Goal: Information Seeking & Learning: Learn about a topic

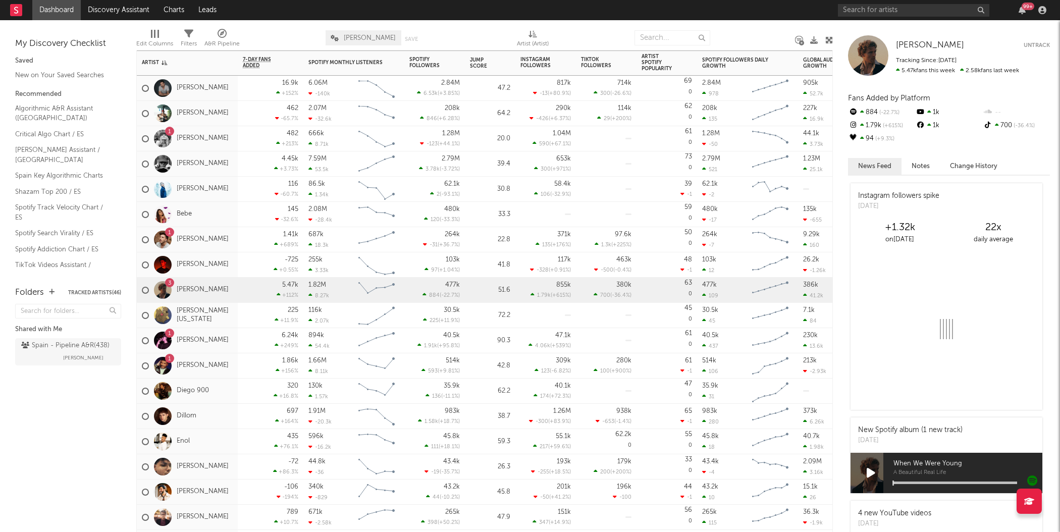
click at [491, 66] on div "Jump Score" at bounding box center [482, 63] width 25 height 12
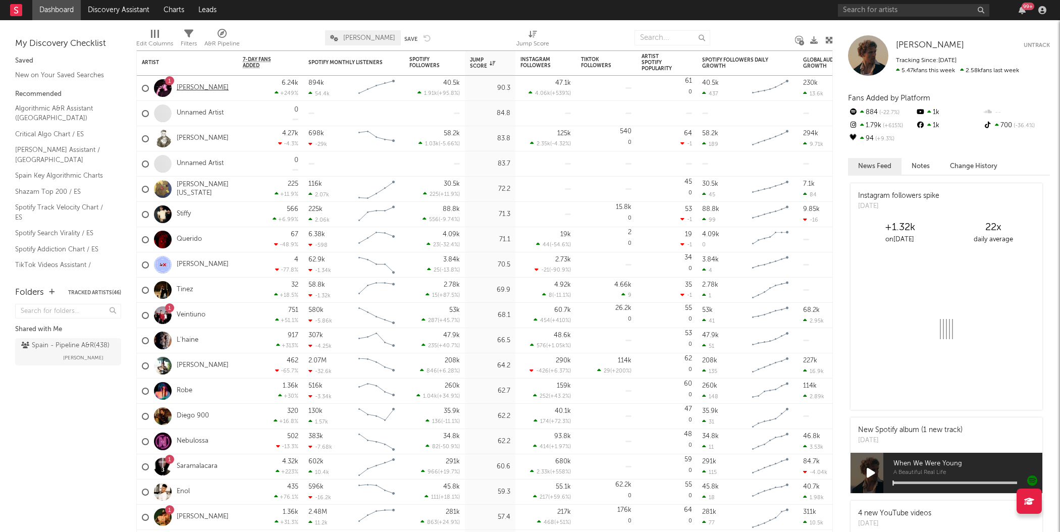
click at [187, 91] on link "[PERSON_NAME]" at bounding box center [203, 88] width 52 height 9
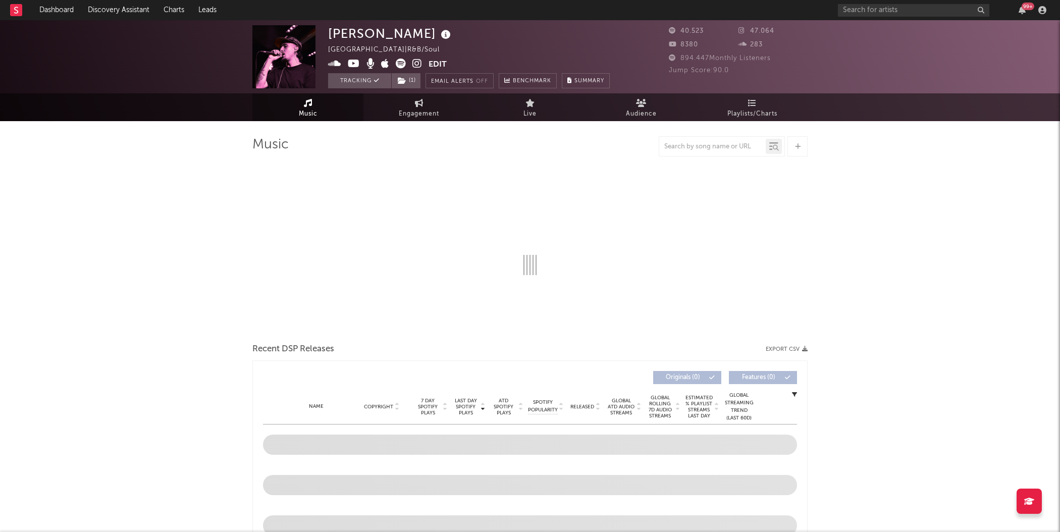
select select "6m"
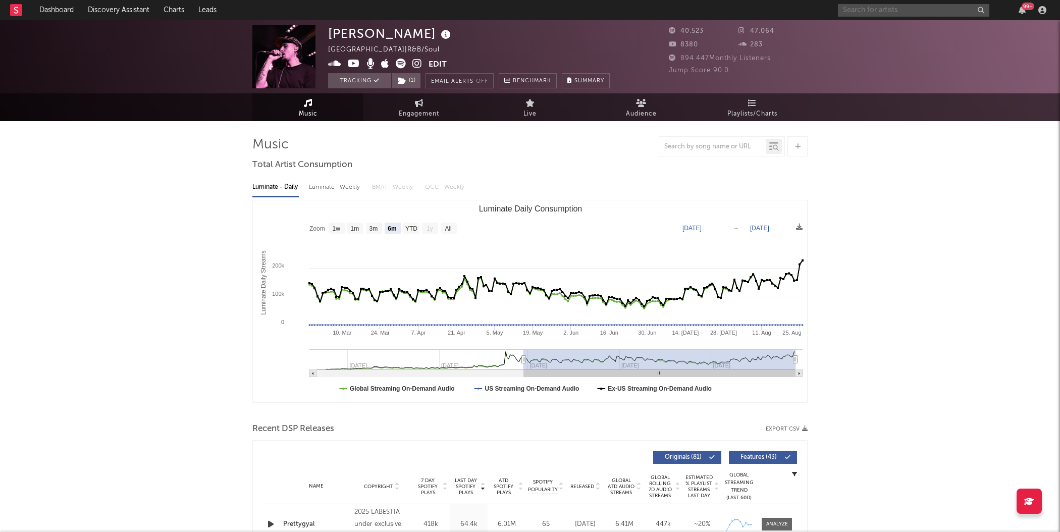
click at [880, 15] on input "text" at bounding box center [913, 10] width 151 height 13
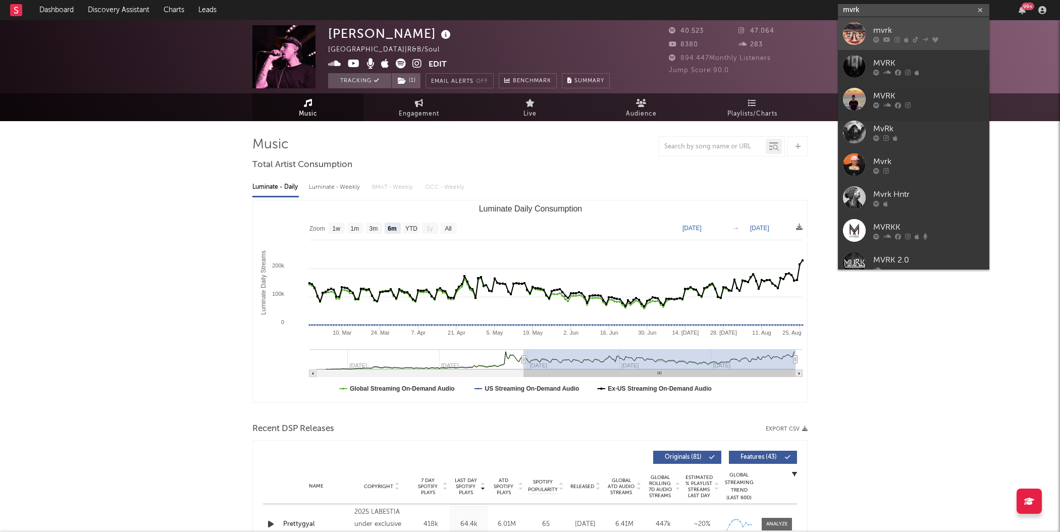
type input "mvrk"
click at [890, 24] on link "mvrk" at bounding box center [913, 33] width 151 height 33
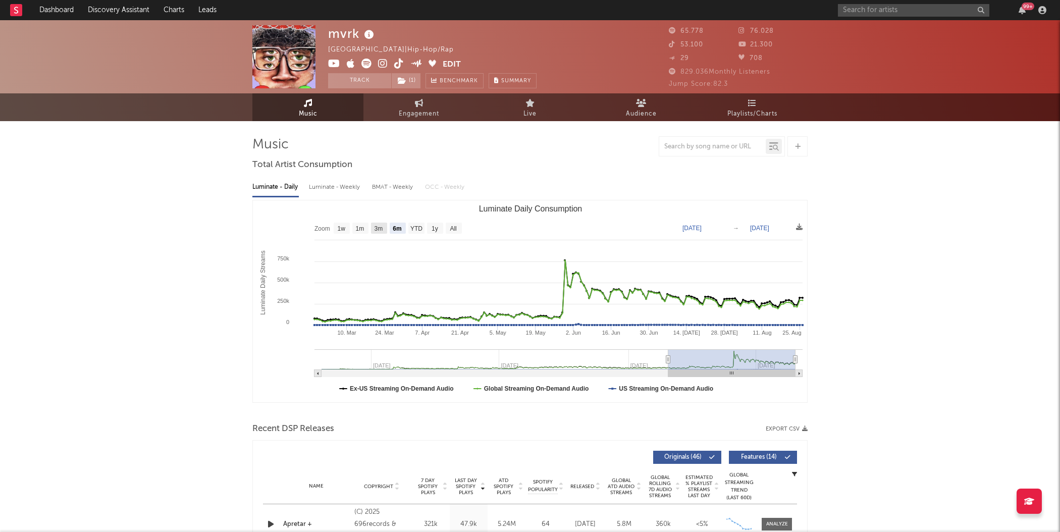
click at [377, 231] on text "3m" at bounding box center [378, 228] width 9 height 7
select select "3m"
type input "[DATE]"
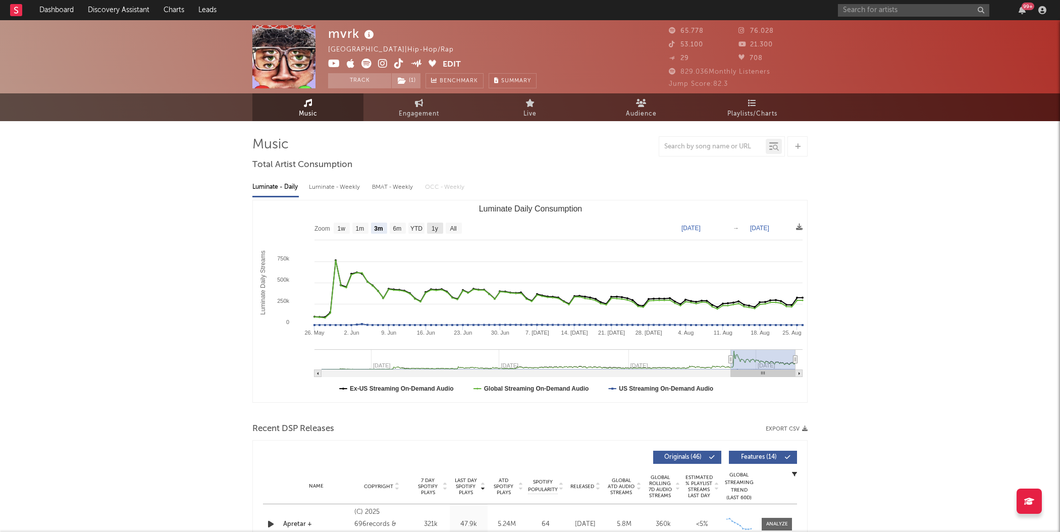
click at [431, 230] on text "1y" at bounding box center [434, 228] width 7 height 7
select select "1y"
type input "[DATE]"
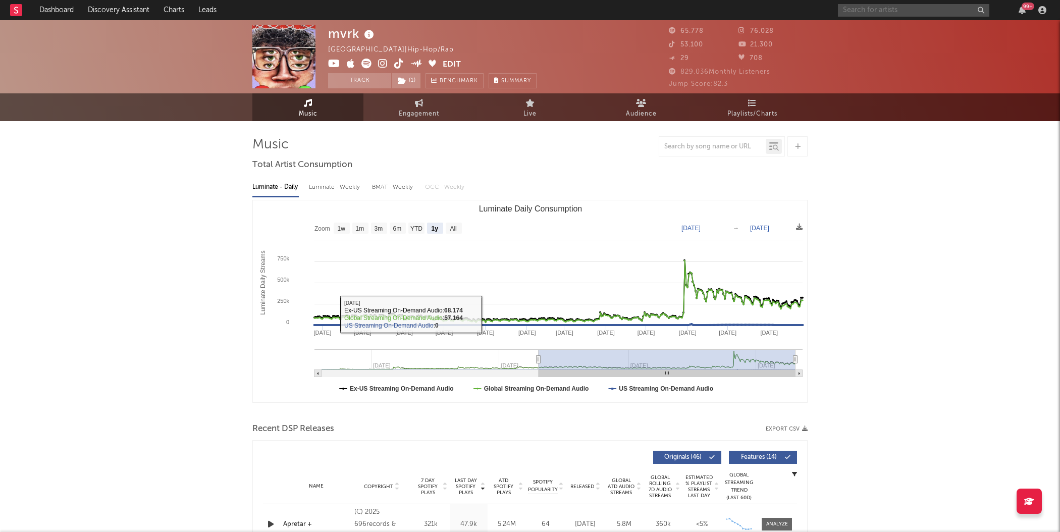
click at [862, 9] on input "text" at bounding box center [913, 10] width 151 height 13
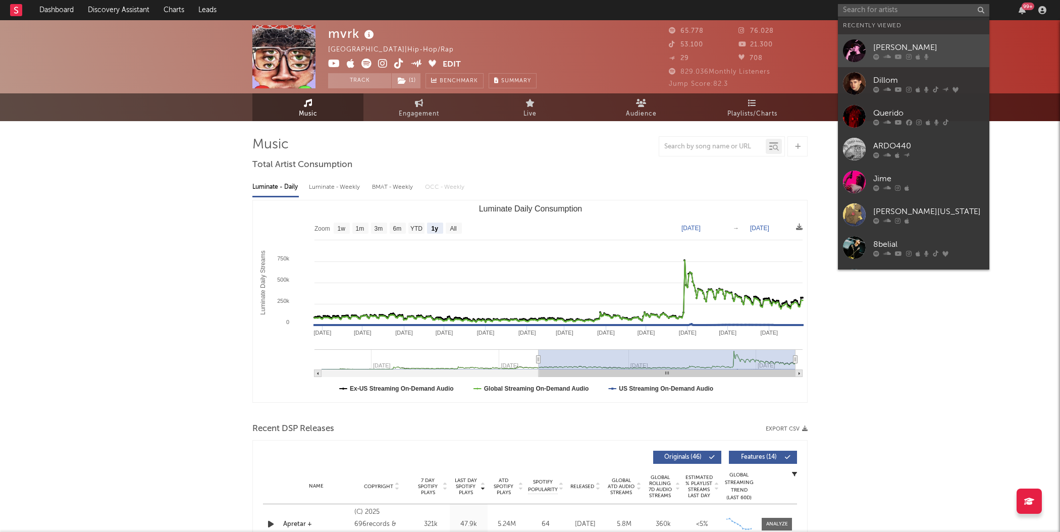
click at [881, 48] on div "[PERSON_NAME]" at bounding box center [928, 47] width 111 height 12
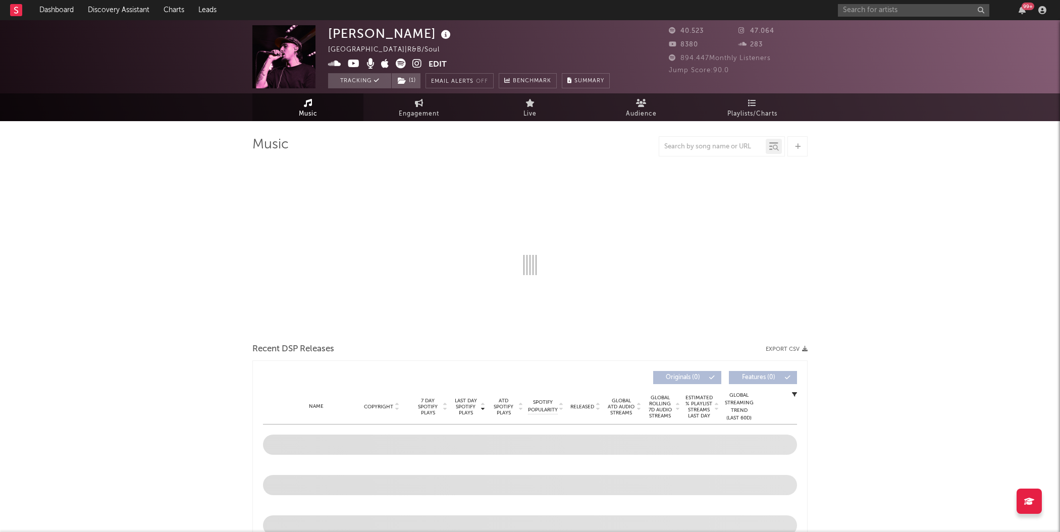
select select "6m"
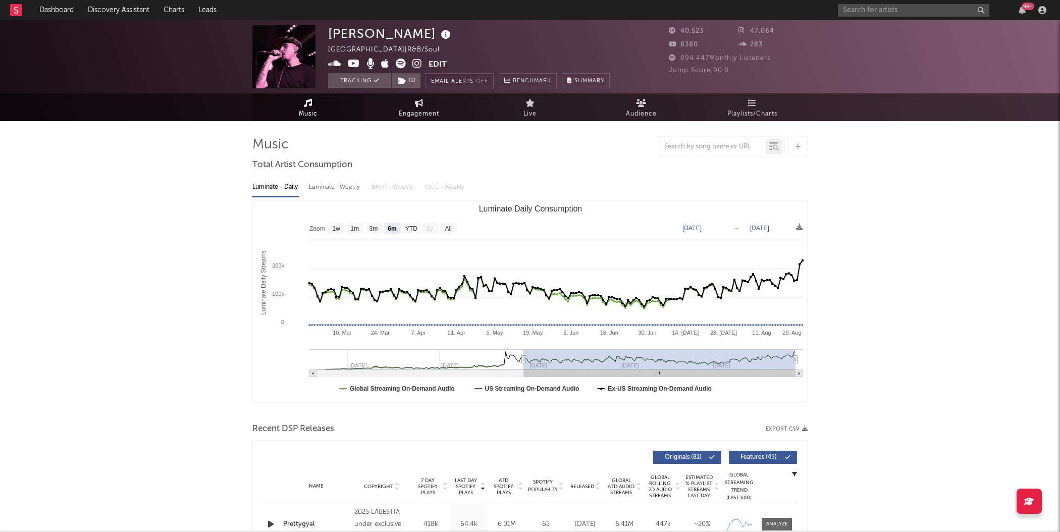
click at [424, 102] on link "Engagement" at bounding box center [418, 107] width 111 height 28
select select "1w"
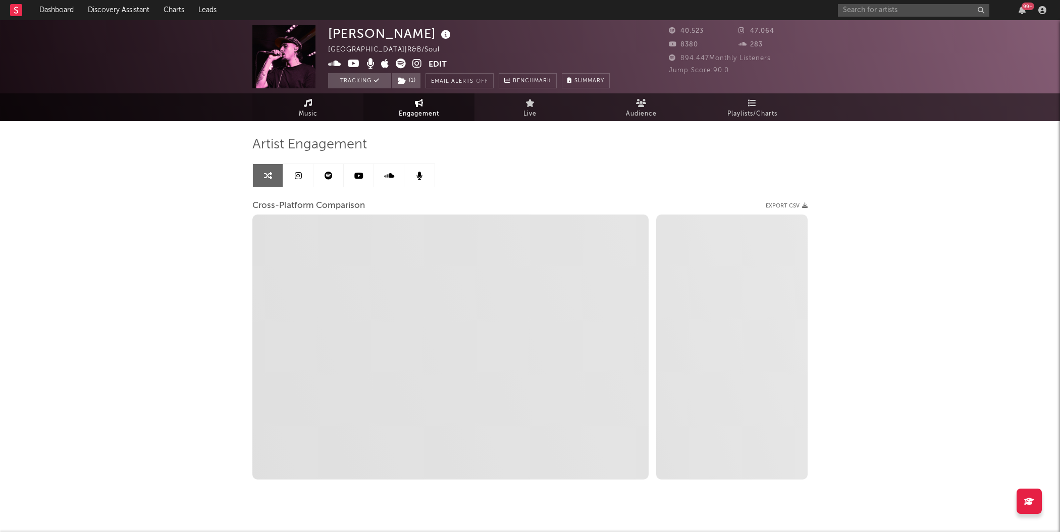
click at [306, 115] on span "Music" at bounding box center [308, 114] width 19 height 12
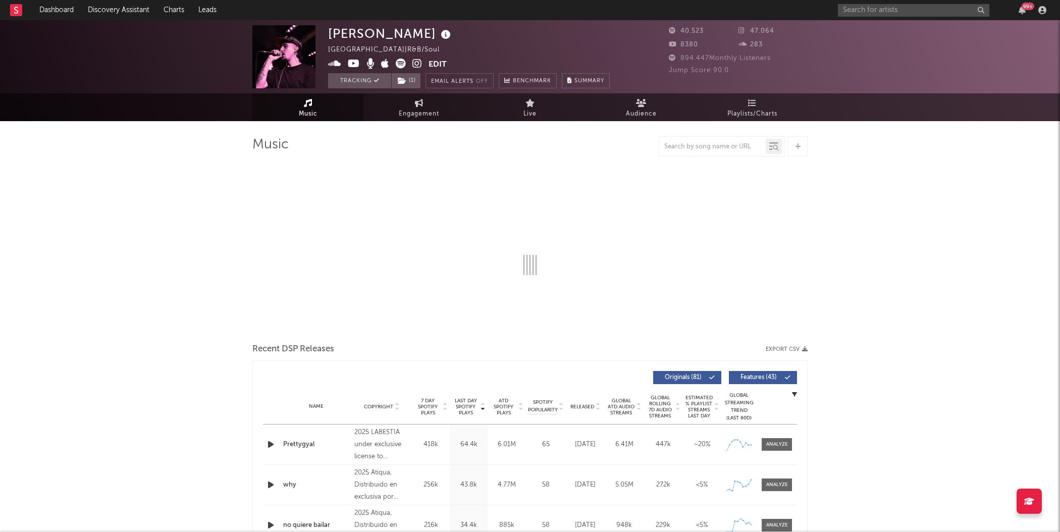
select select "6m"
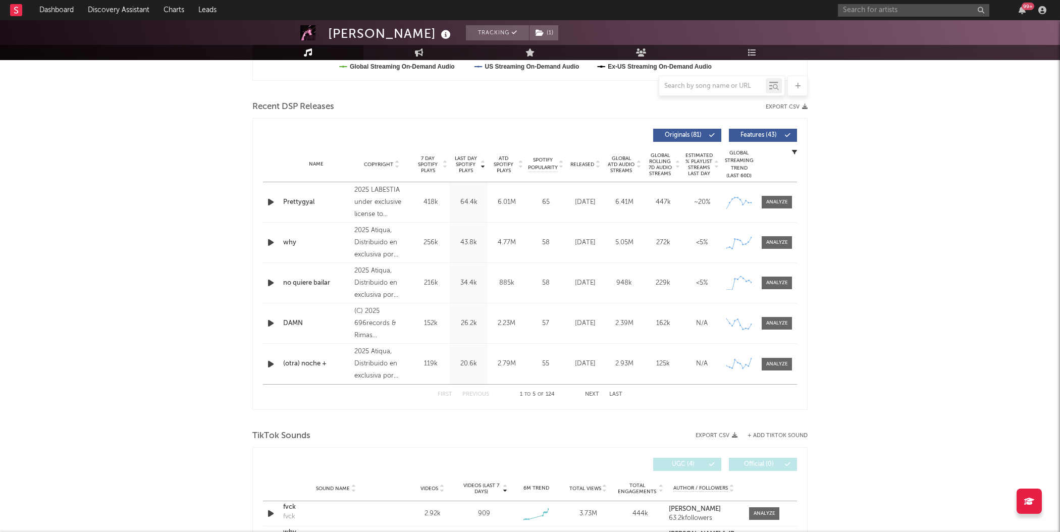
scroll to position [323, 0]
click at [589, 392] on button "Next" at bounding box center [592, 393] width 14 height 6
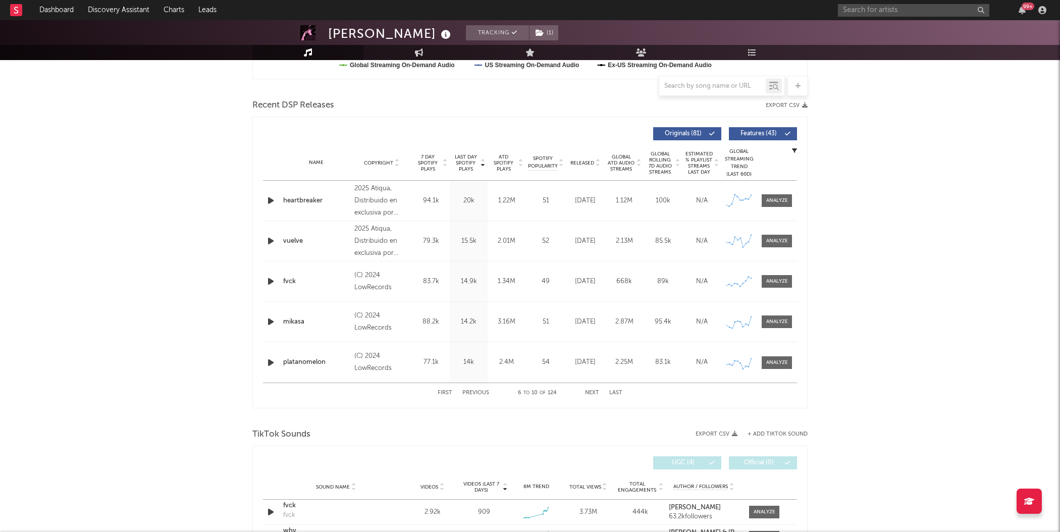
click at [503, 158] on span "ATD Spotify Plays" at bounding box center [503, 163] width 27 height 18
click at [741, 153] on div "Global Streaming Trend (Last 60D)" at bounding box center [739, 163] width 30 height 30
click at [777, 200] on div at bounding box center [777, 201] width 22 height 8
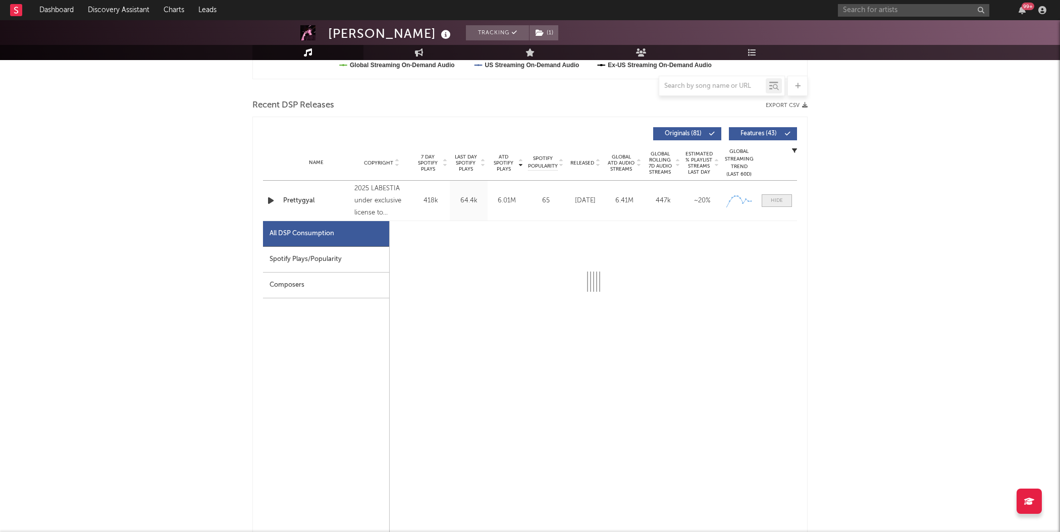
select select "1w"
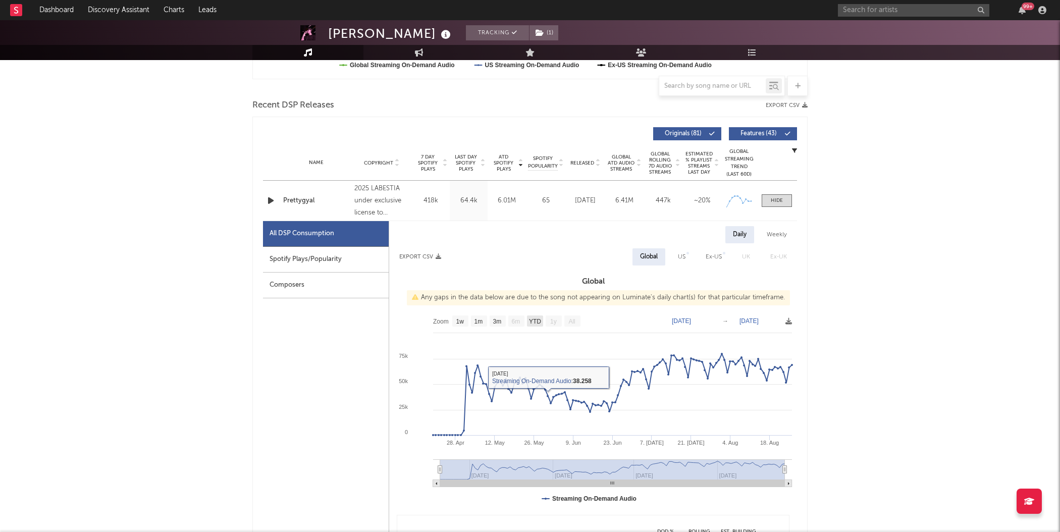
click at [535, 319] on text "YTD" at bounding box center [535, 321] width 12 height 7
select select "YTD"
click at [328, 252] on div "Spotify Plays/Popularity" at bounding box center [326, 260] width 126 height 26
select select "1w"
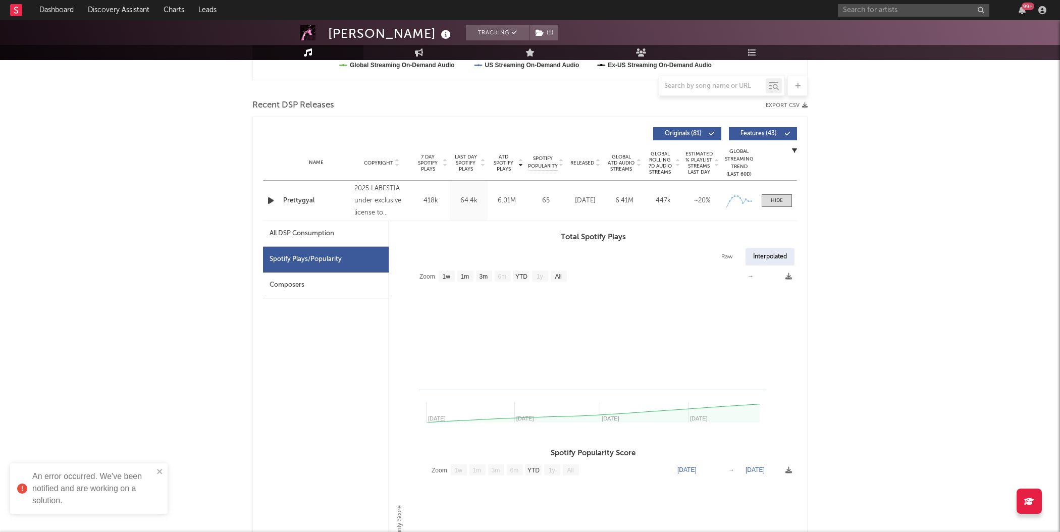
click at [303, 282] on div "Composers" at bounding box center [326, 286] width 126 height 26
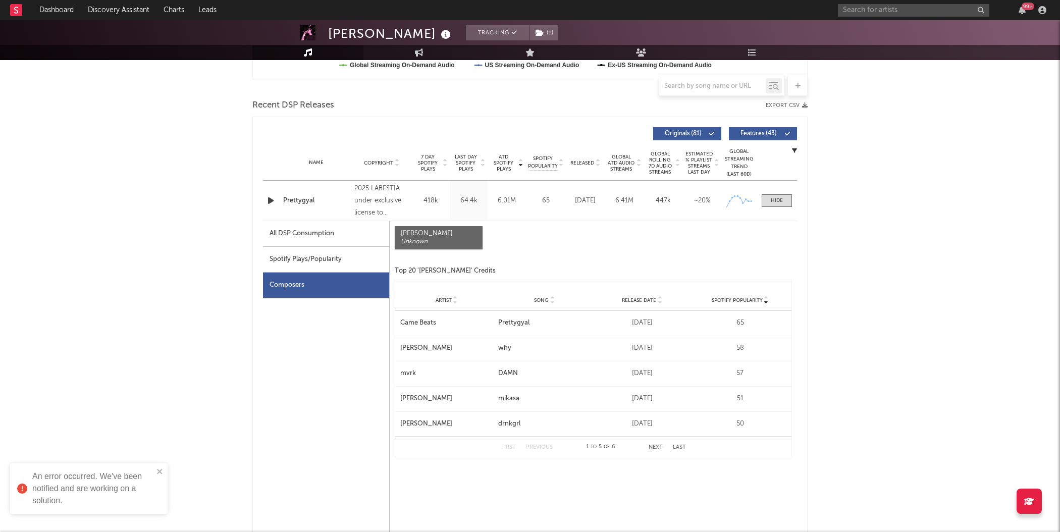
click at [317, 237] on div "All DSP Consumption" at bounding box center [301, 234] width 65 height 12
select select "YTD"
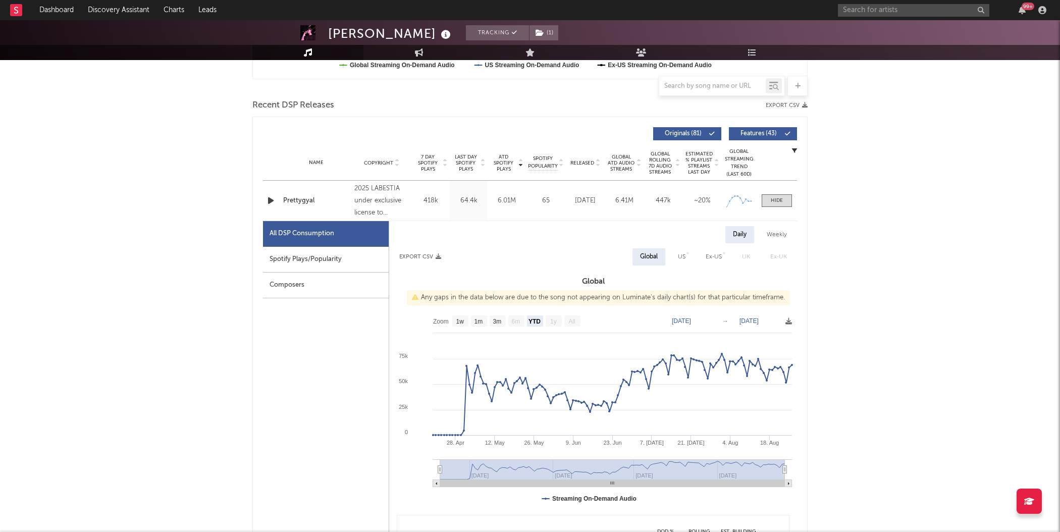
click at [306, 253] on div "Spotify Plays/Popularity" at bounding box center [326, 260] width 126 height 26
select select "1w"
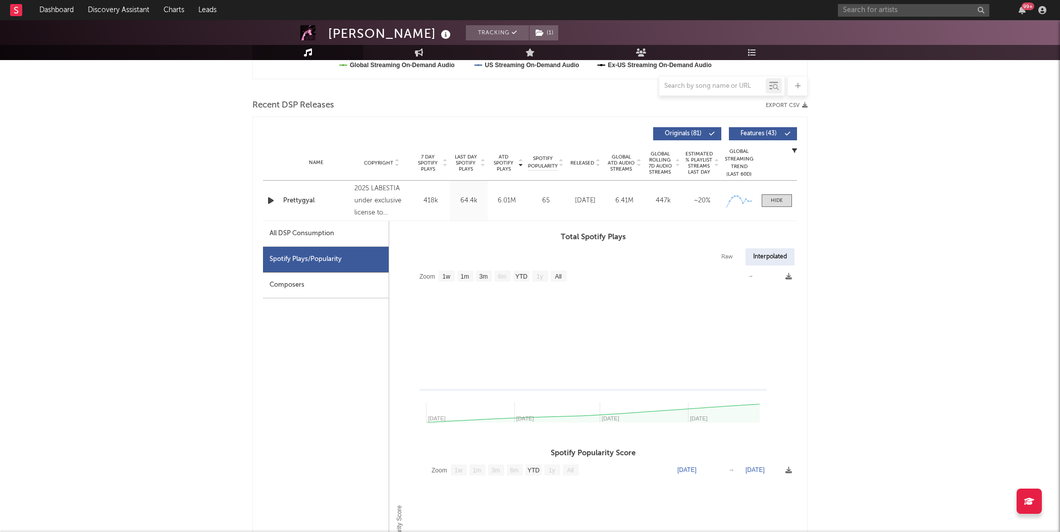
click at [287, 283] on div "Composers" at bounding box center [326, 286] width 126 height 26
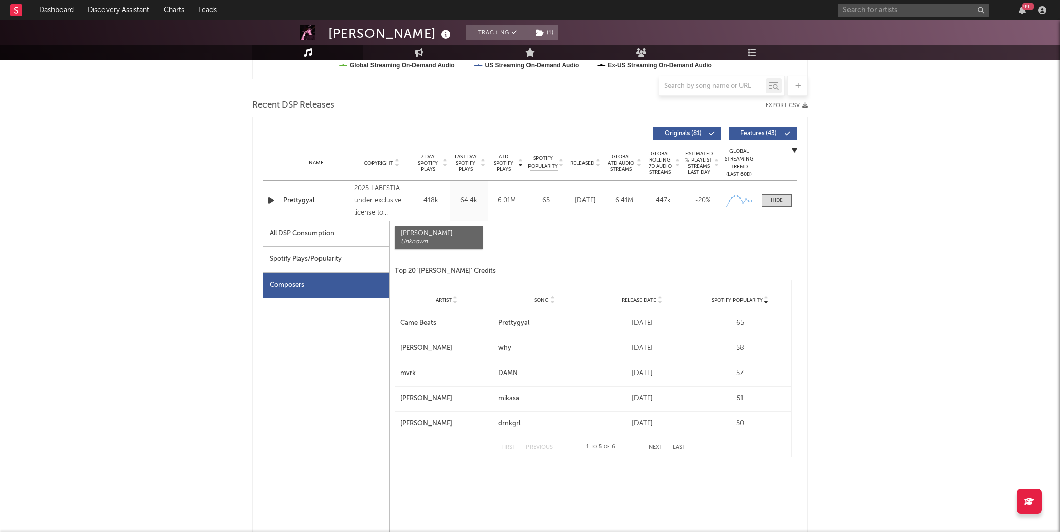
click at [316, 237] on div "All DSP Consumption" at bounding box center [301, 234] width 65 height 12
select select "YTD"
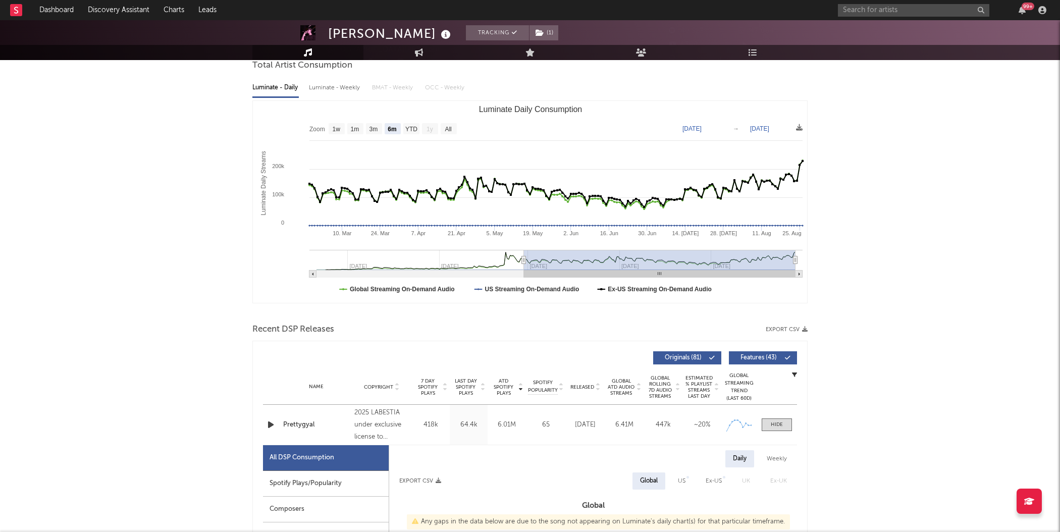
scroll to position [0, 0]
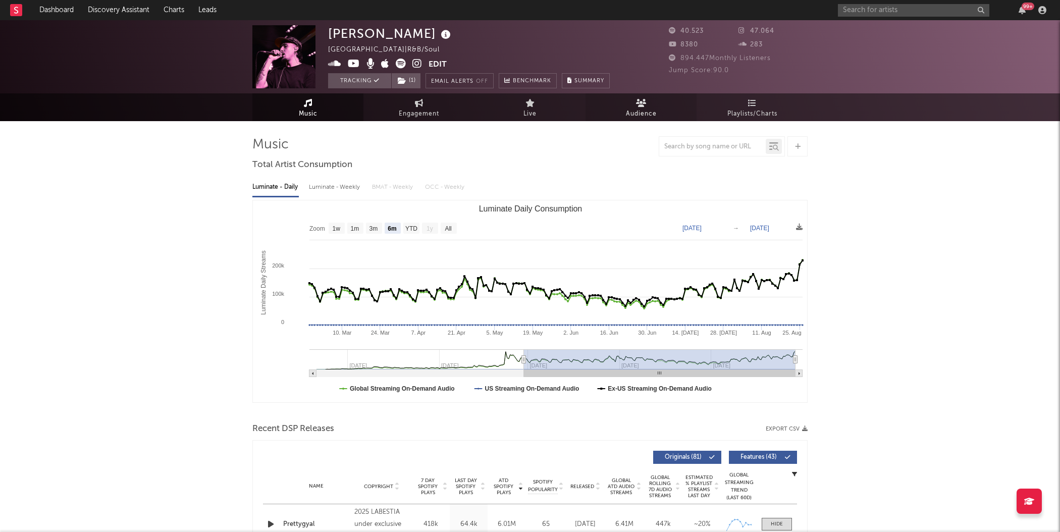
click at [651, 105] on link "Audience" at bounding box center [640, 107] width 111 height 28
